Goal: Navigation & Orientation: Find specific page/section

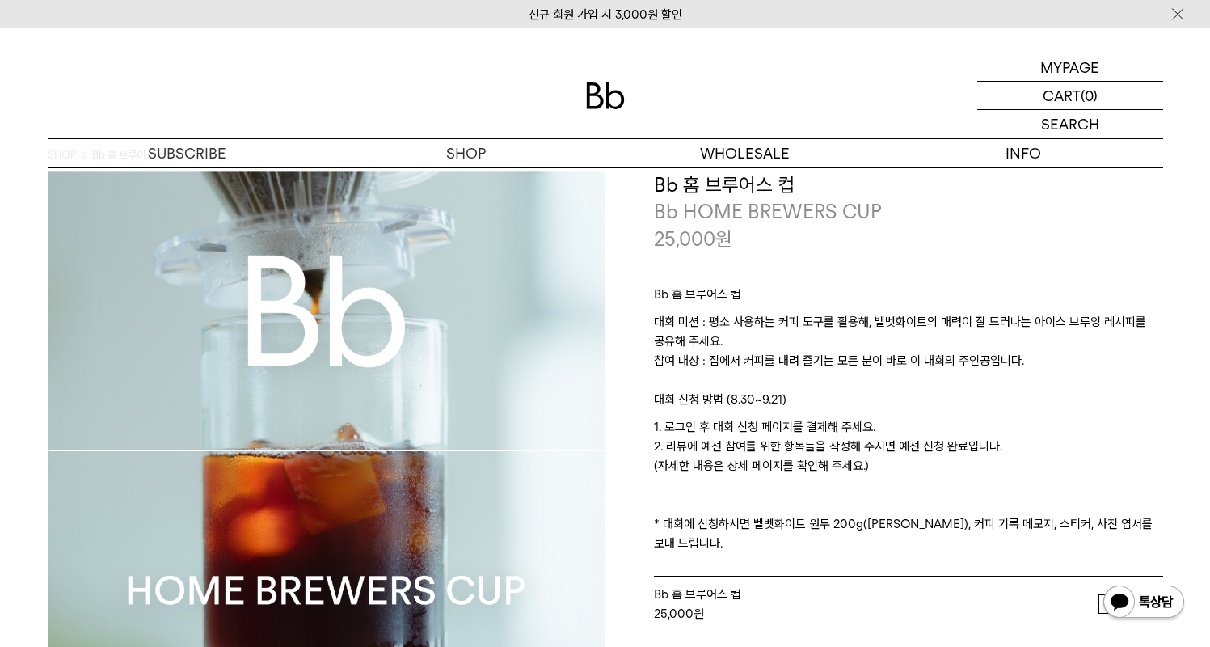
click at [909, 346] on p "대회 미션 : 평소 사용하는 커피 도구를 활용해, 벨벳화이트의 매력이 잘 드러나는 아이스 브루잉 레시피를 공유해 주세요. 참여 대상 : 집에서…" at bounding box center [908, 351] width 509 height 78
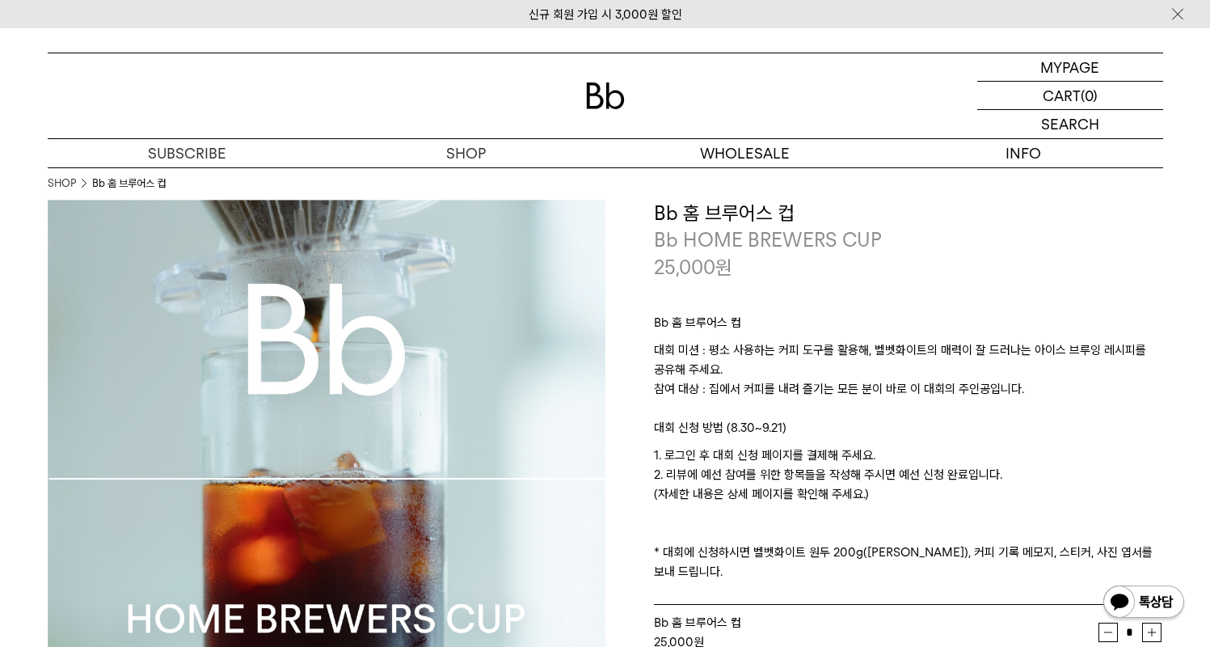
click at [829, 392] on p "대회 미션 : 평소 사용하는 커피 도구를 활용해, 벨벳화이트의 매력이 잘 드러나는 아이스 브루잉 레시피를 공유해 주세요. 참여 대상 : 집에서…" at bounding box center [908, 379] width 509 height 78
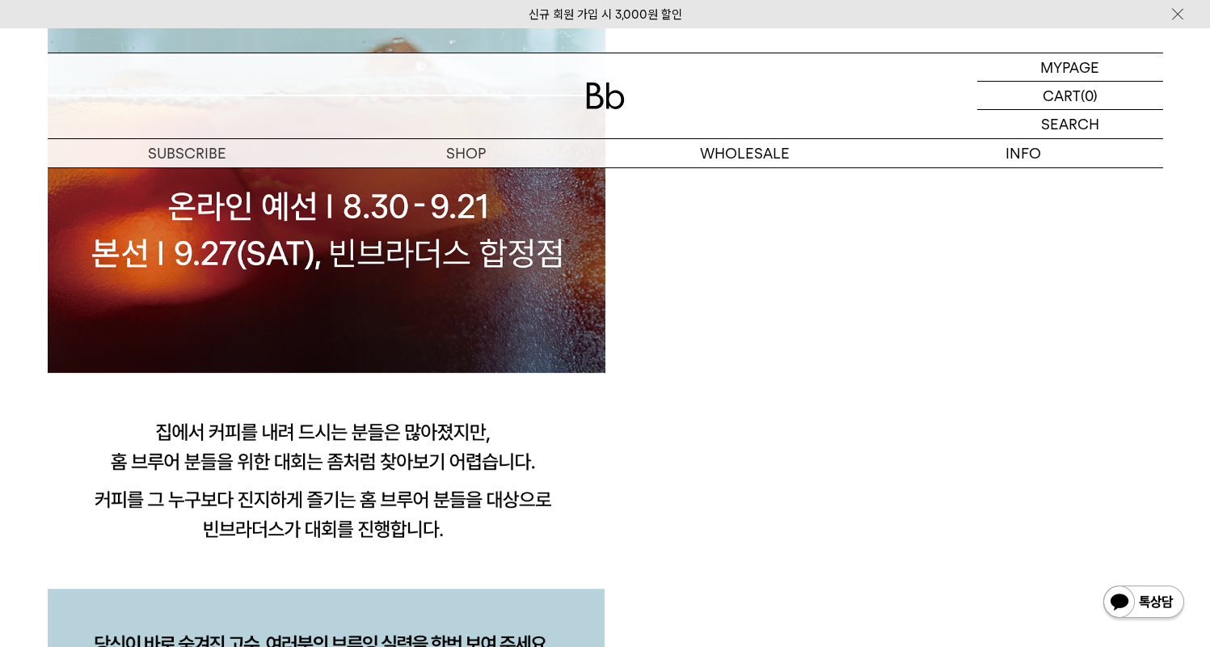
scroll to position [1497, 0]
click at [1063, 79] on p "마이페이지" at bounding box center [1070, 66] width 65 height 27
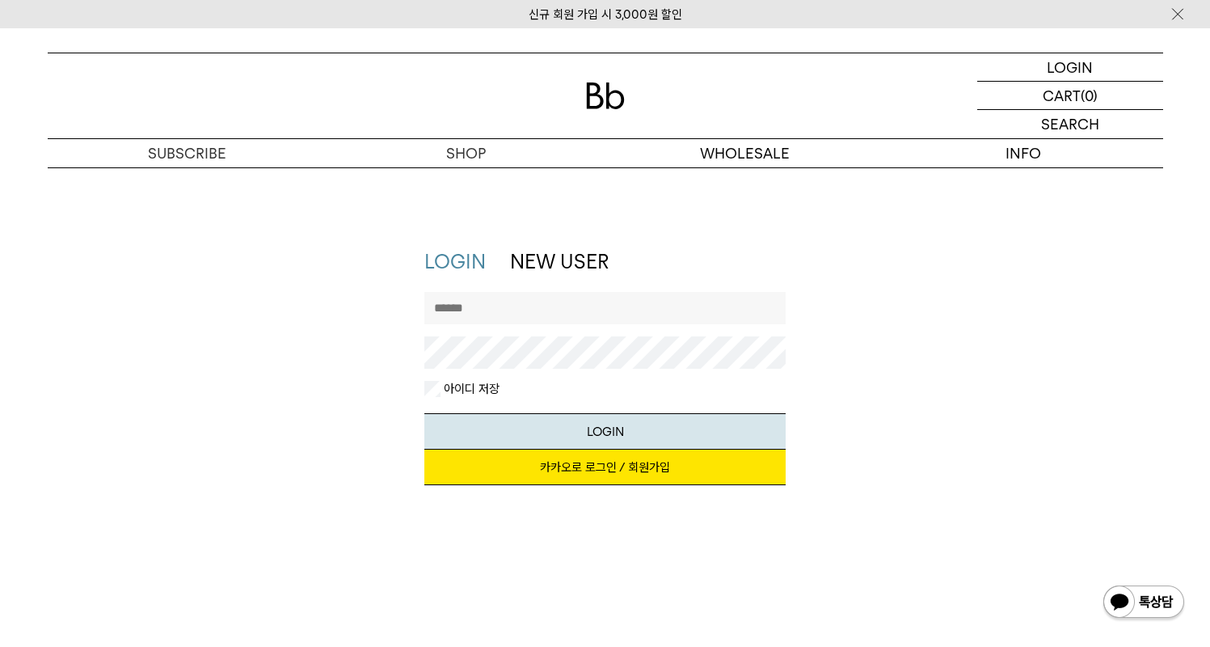
click at [551, 314] on input "text" at bounding box center [604, 308] width 361 height 32
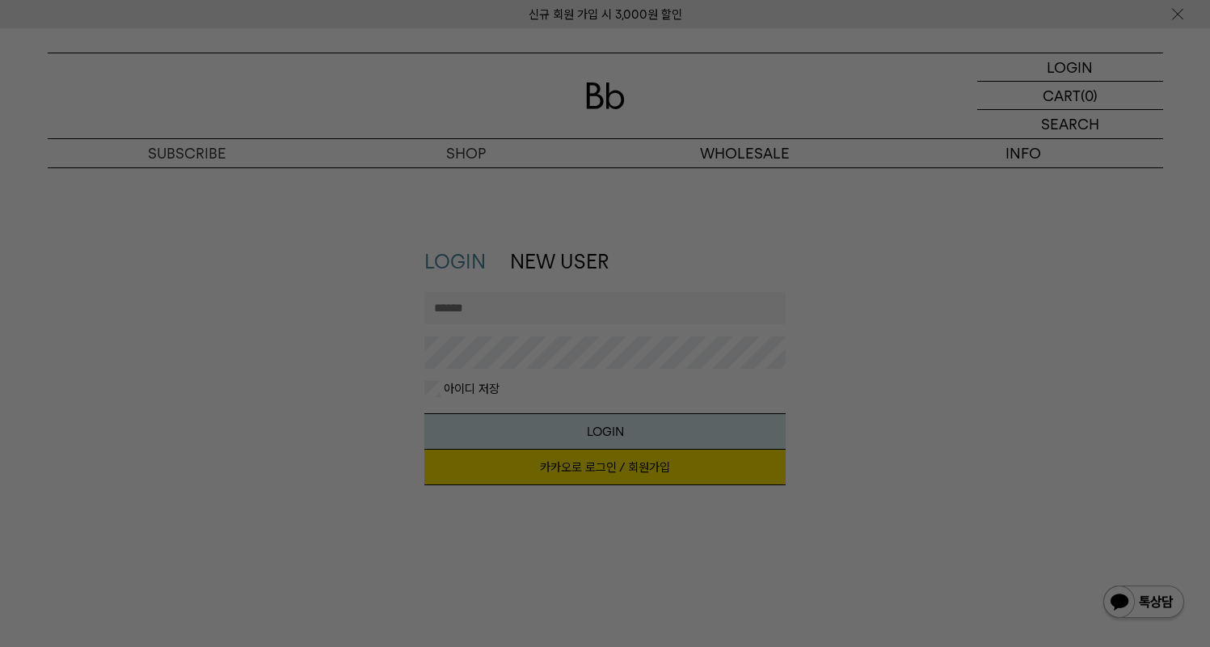
type input "********"
click at [539, 362] on div at bounding box center [605, 323] width 1210 height 647
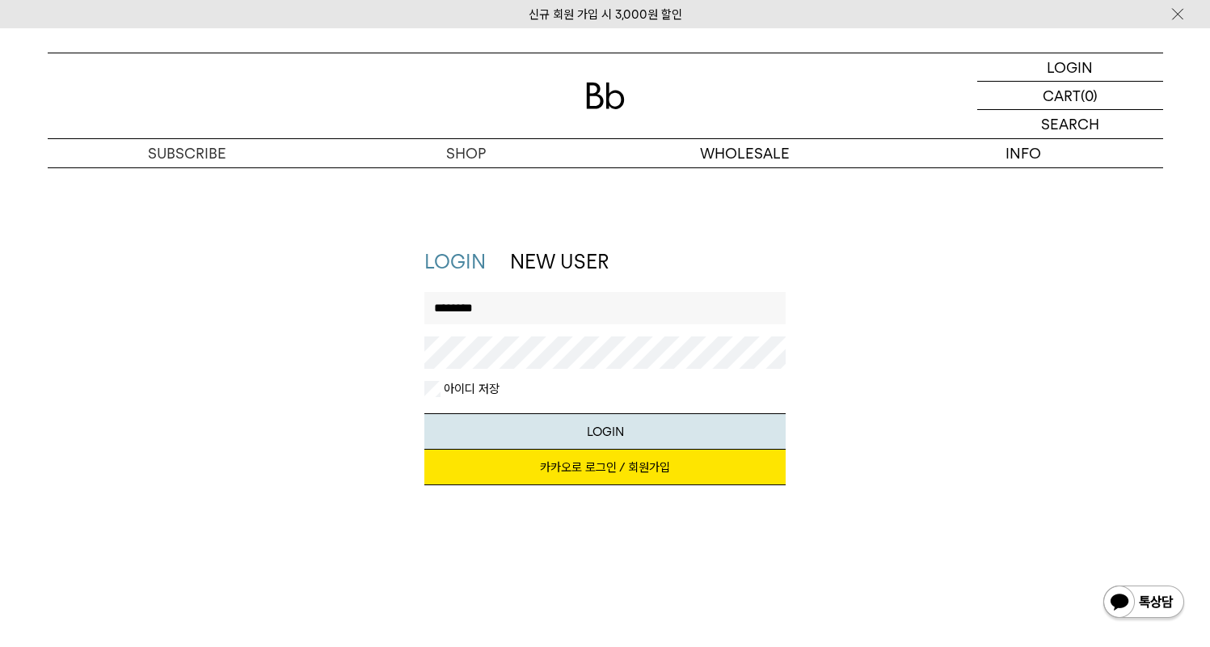
click at [578, 472] on link "카카오로 로그인 / 회원가입" at bounding box center [604, 467] width 361 height 36
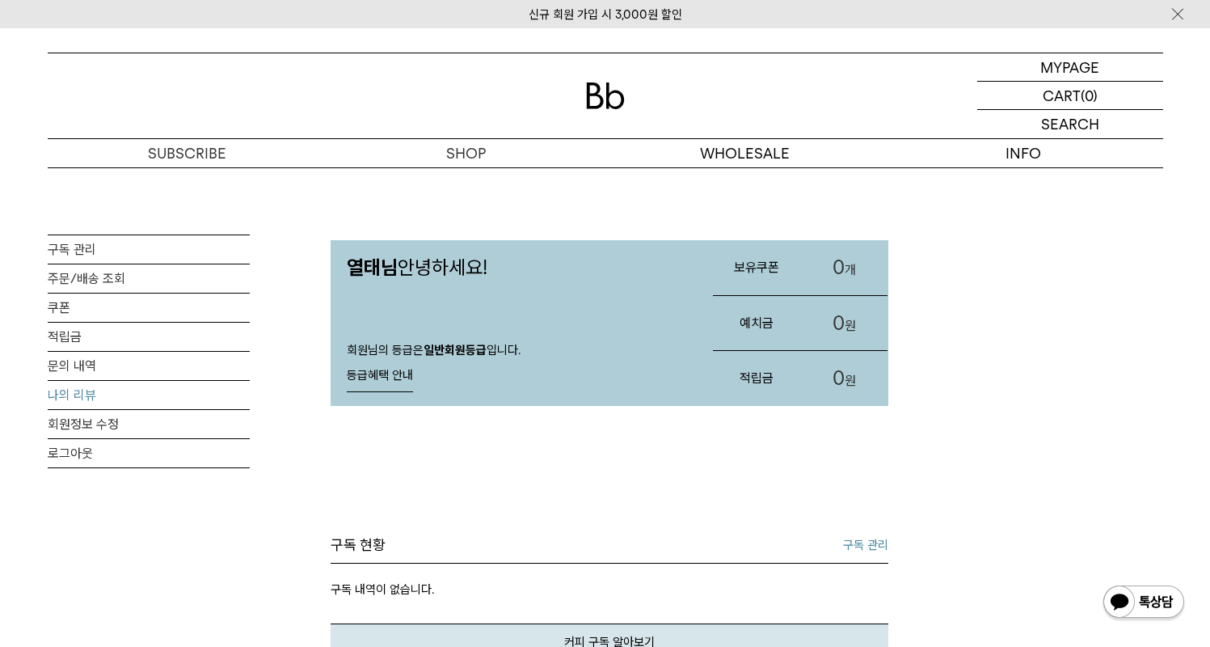
click at [84, 398] on link "나의 리뷰" at bounding box center [149, 395] width 202 height 28
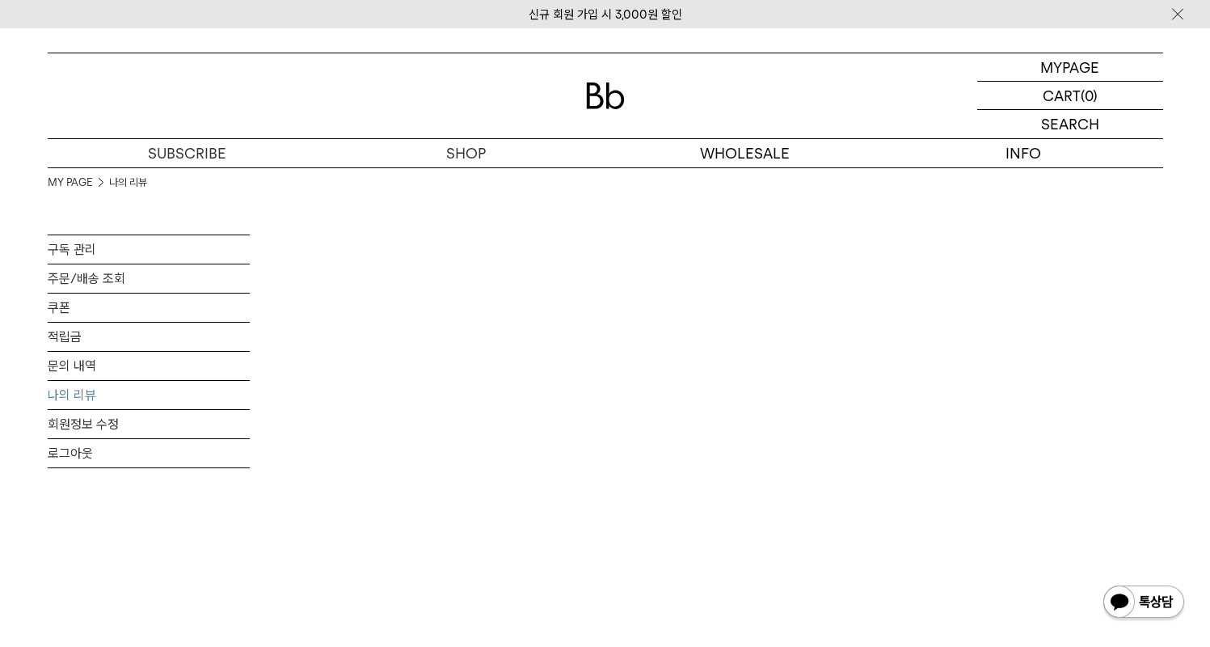
click at [597, 95] on img at bounding box center [605, 95] width 39 height 27
